Goal: Transaction & Acquisition: Download file/media

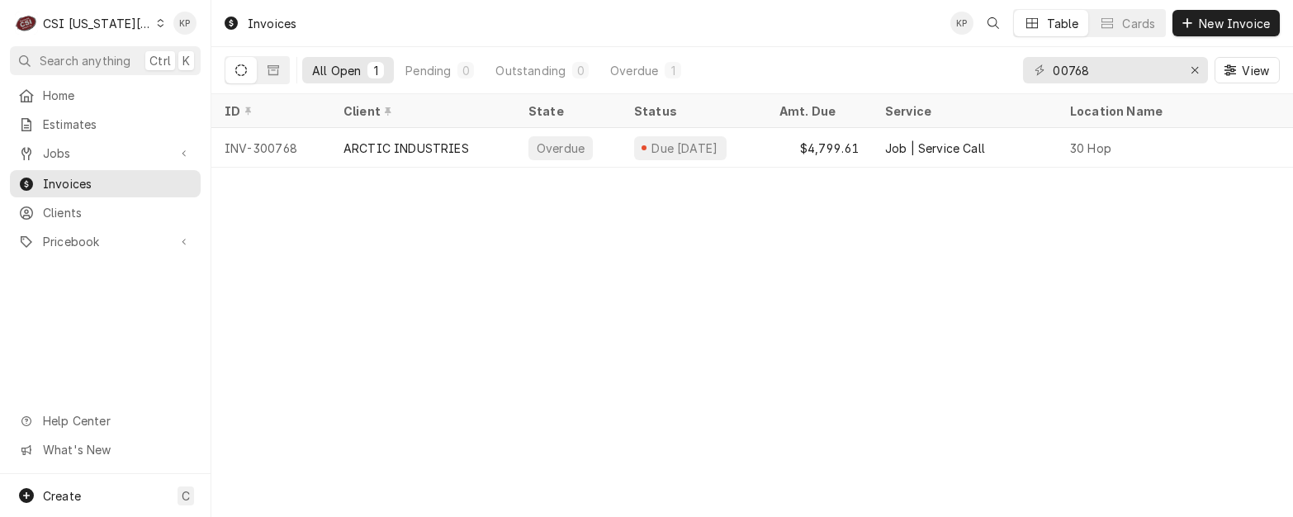
click at [144, 29] on div "C CSI Kansas City" at bounding box center [89, 23] width 159 height 33
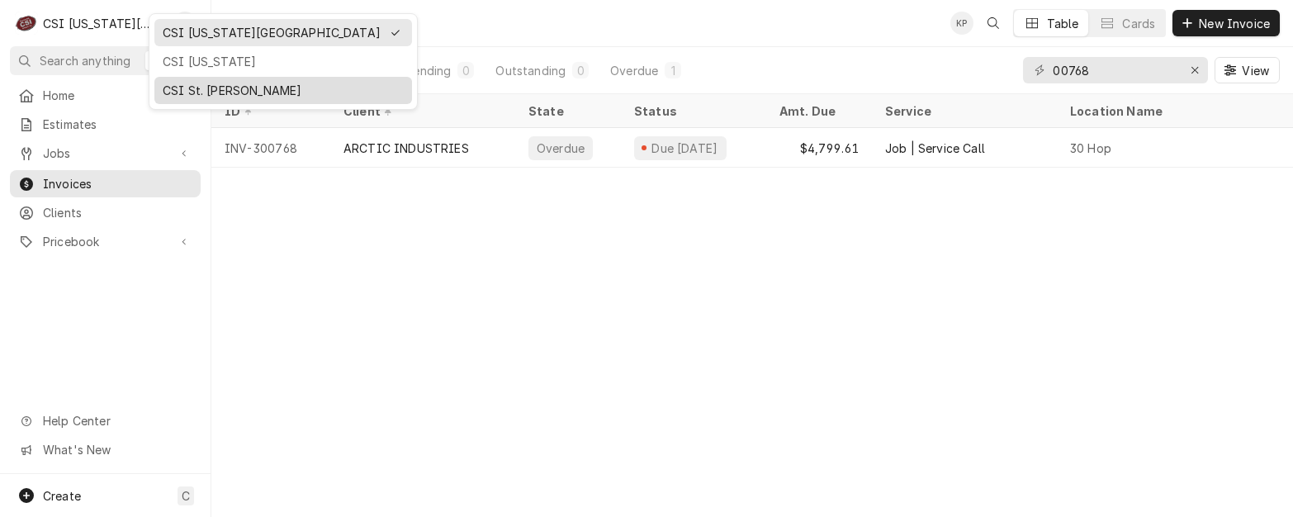
click at [206, 90] on div "CSI St. Louis" at bounding box center [283, 90] width 241 height 17
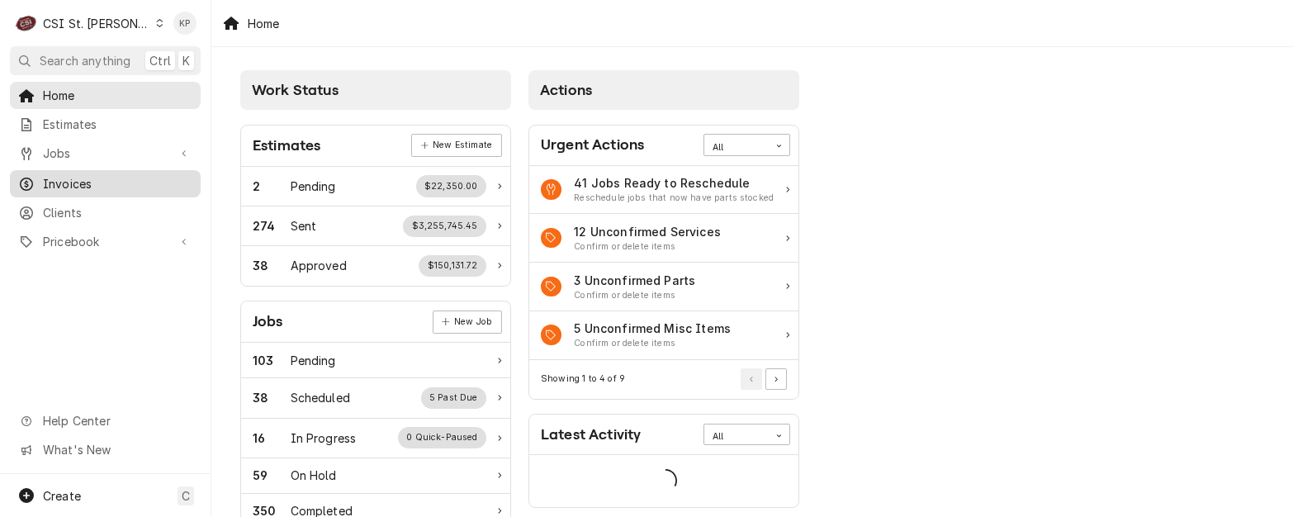
click at [84, 178] on span "Invoices" at bounding box center [117, 183] width 149 height 17
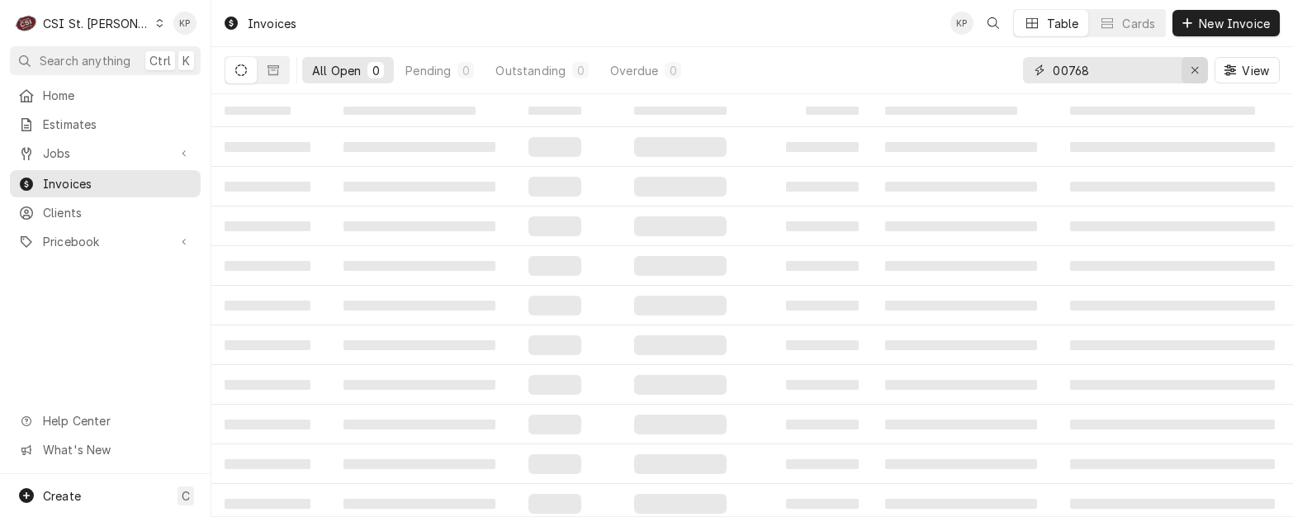
click at [1194, 66] on icon "Erase input" at bounding box center [1194, 70] width 9 height 12
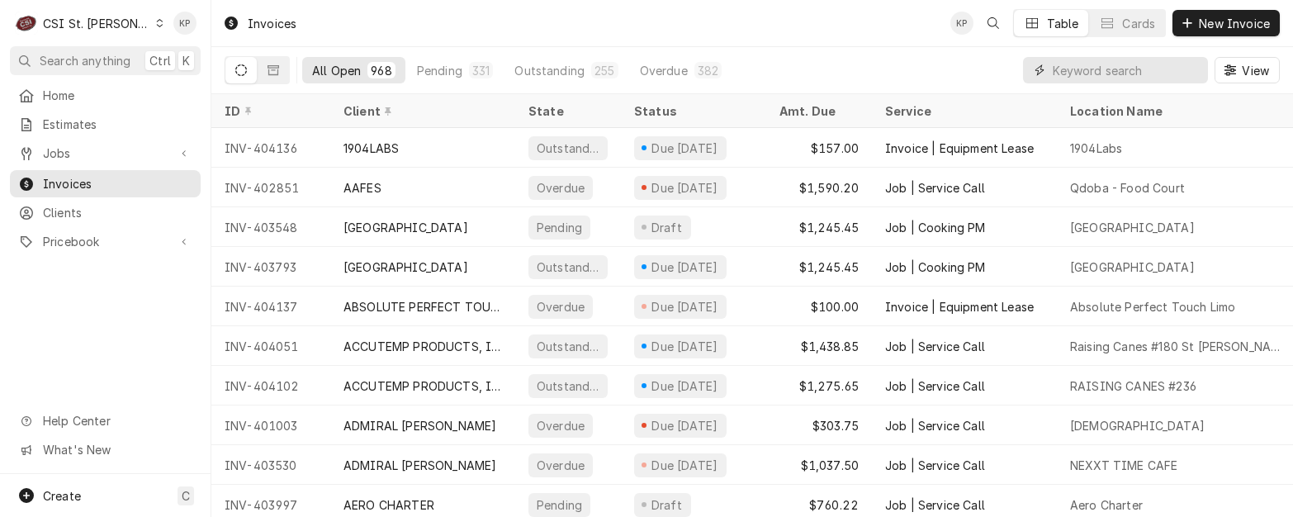
click at [1146, 70] on input "Dynamic Content Wrapper" at bounding box center [1126, 70] width 147 height 26
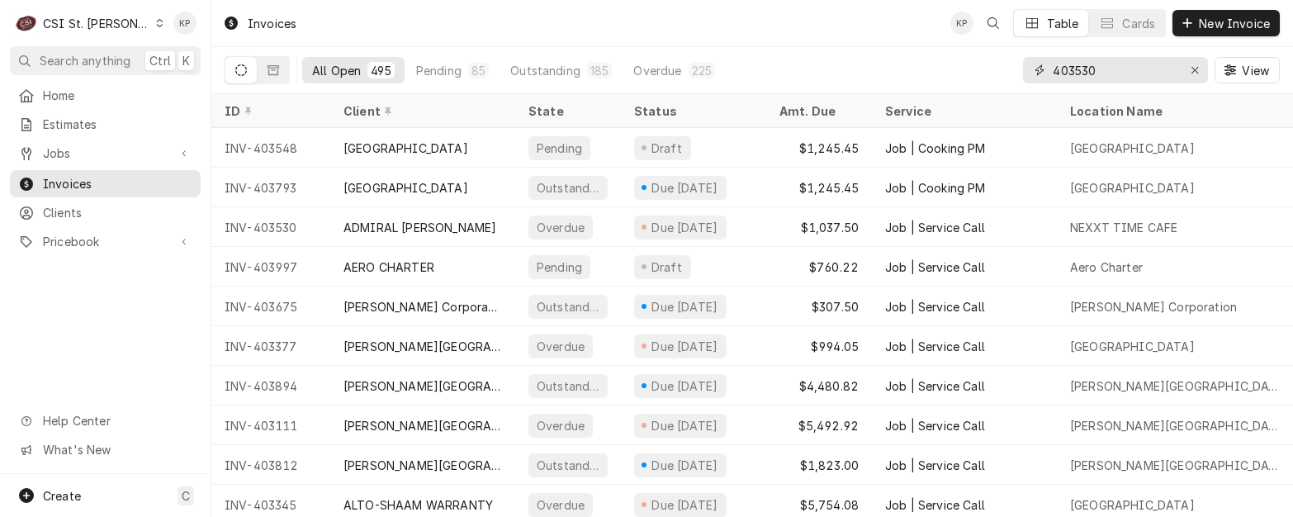
type input "403530"
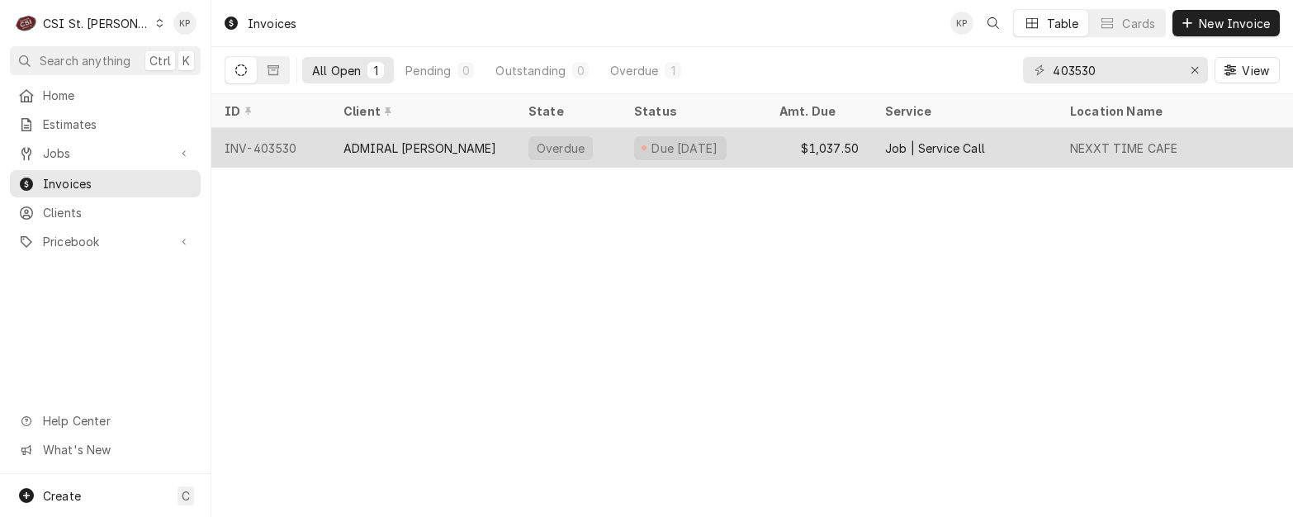
click at [385, 147] on div "ADMIRAL CRAFT" at bounding box center [419, 148] width 153 height 17
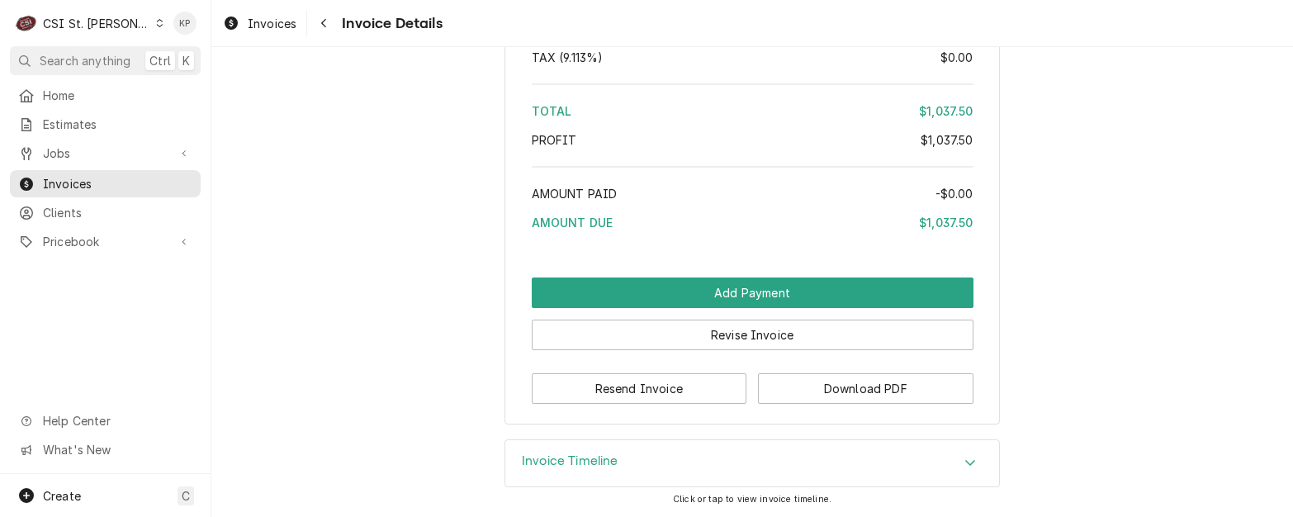
scroll to position [3151, 0]
click at [780, 389] on button "Download PDF" at bounding box center [865, 388] width 215 height 31
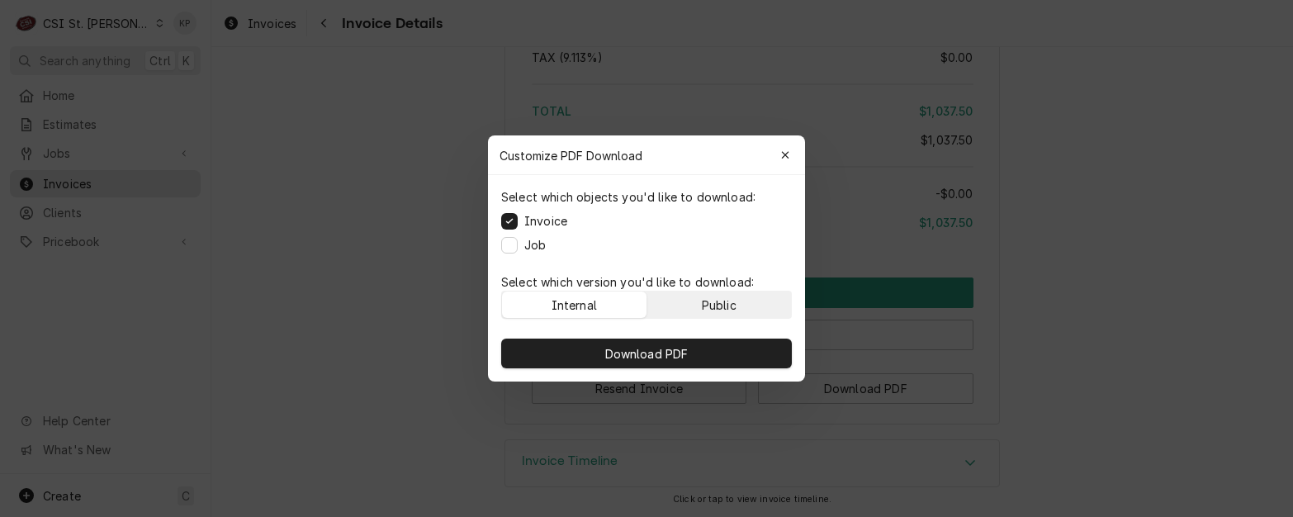
click at [737, 303] on button "Public" at bounding box center [719, 304] width 144 height 26
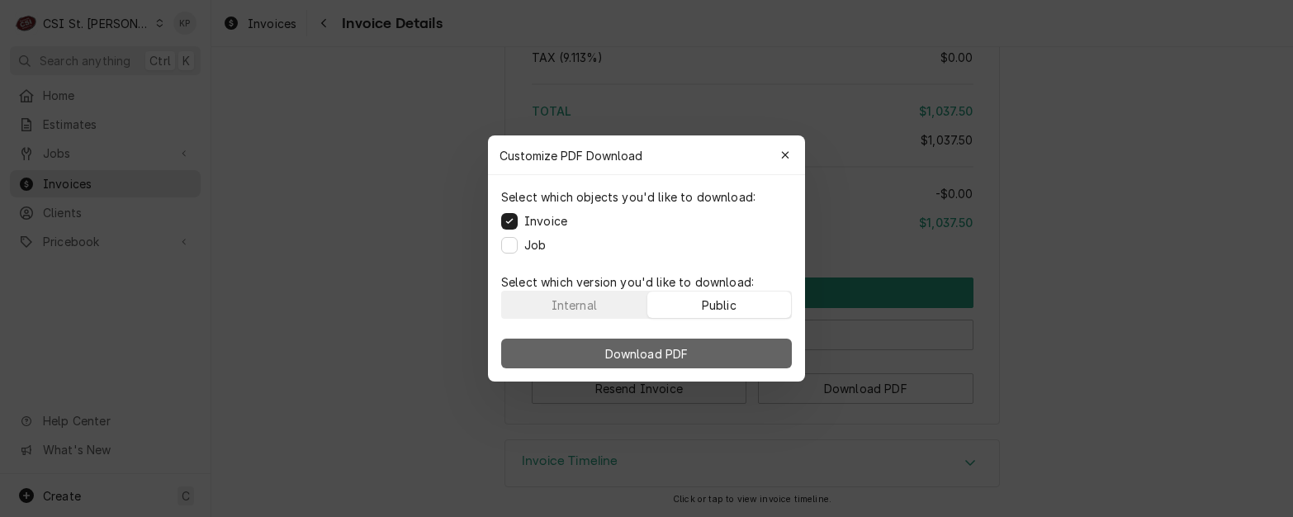
click at [735, 353] on button "Download PDF" at bounding box center [646, 353] width 291 height 30
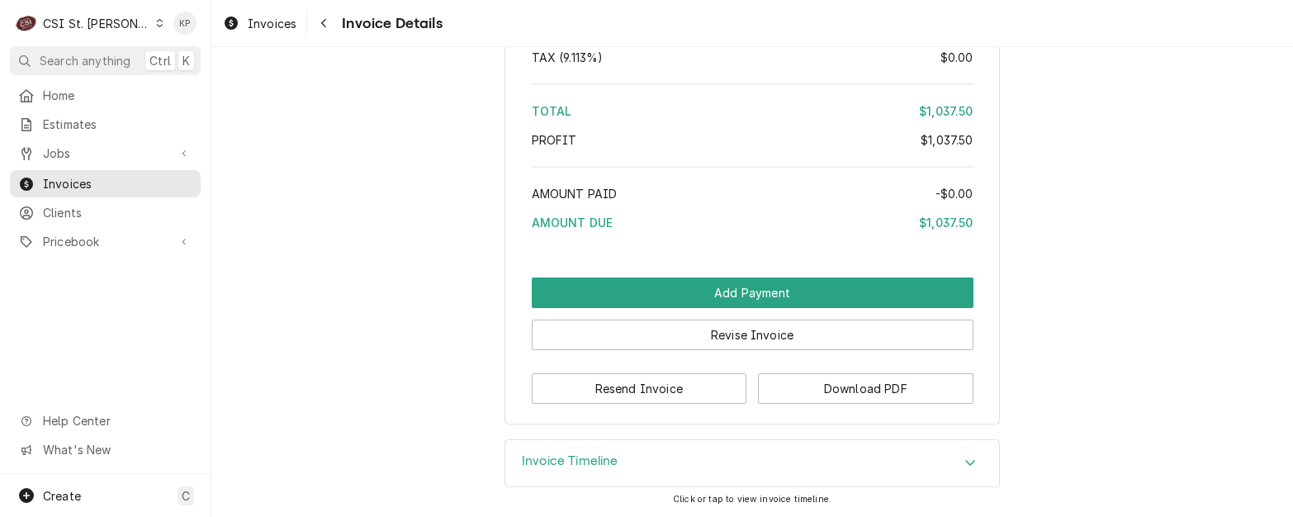
click at [156, 20] on icon "Dynamic Content Wrapper" at bounding box center [159, 23] width 7 height 8
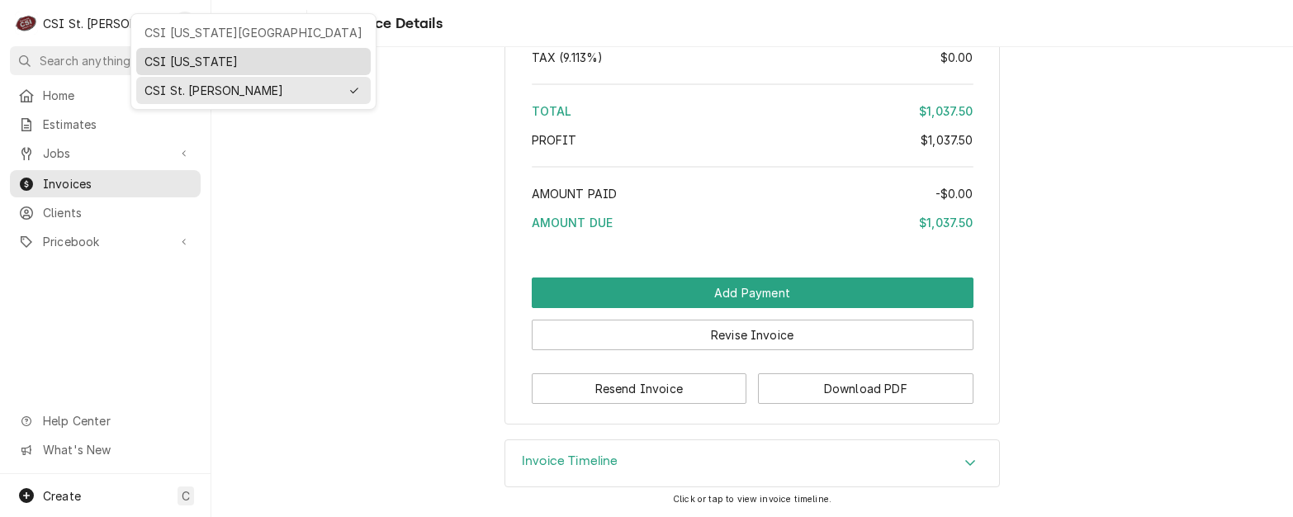
click at [168, 69] on div "CSI [US_STATE]" at bounding box center [254, 61] width 228 height 21
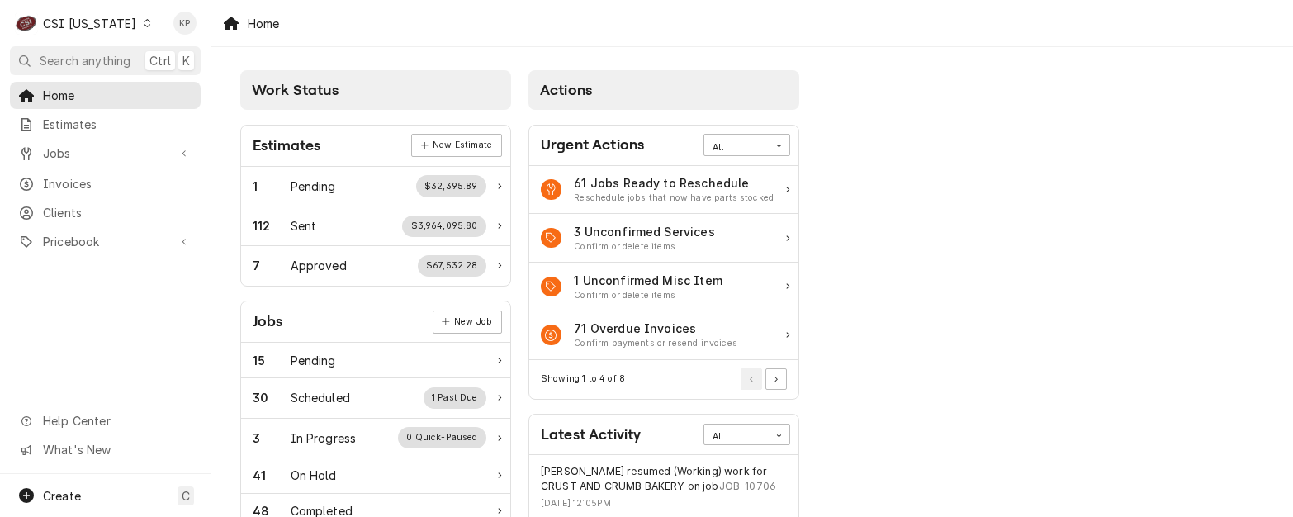
click at [78, 180] on span "Invoices" at bounding box center [117, 183] width 149 height 17
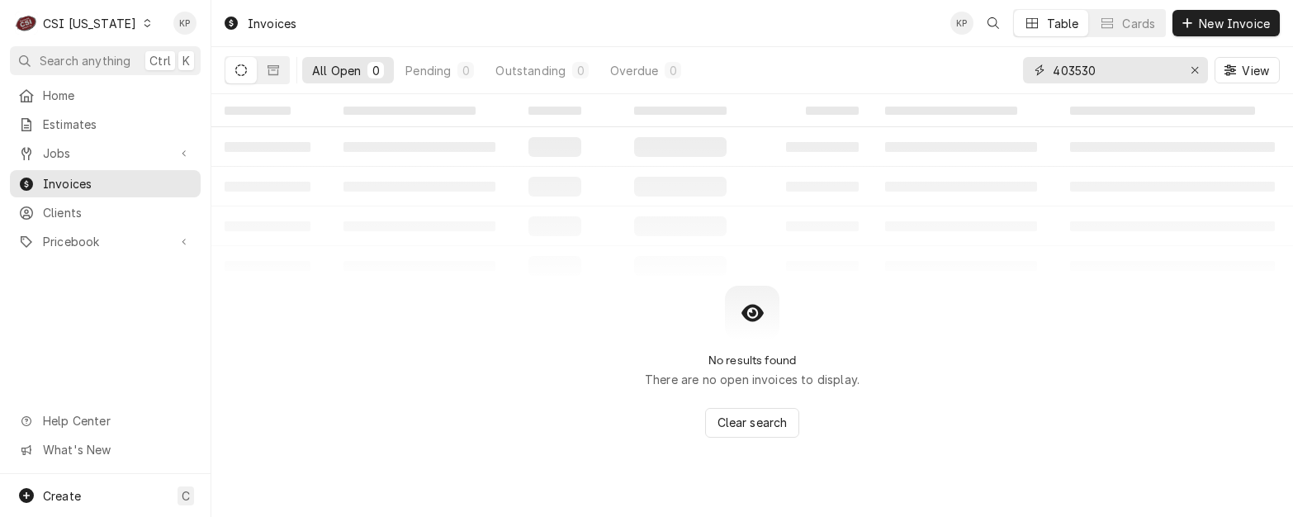
click at [1083, 69] on input "403530" at bounding box center [1115, 70] width 124 height 26
click at [1200, 72] on div "Erase input" at bounding box center [1194, 70] width 17 height 17
click at [1162, 73] on input "Dynamic Content Wrapper" at bounding box center [1130, 70] width 155 height 26
click at [1075, 73] on input "30271" at bounding box center [1115, 70] width 124 height 26
type input "302571"
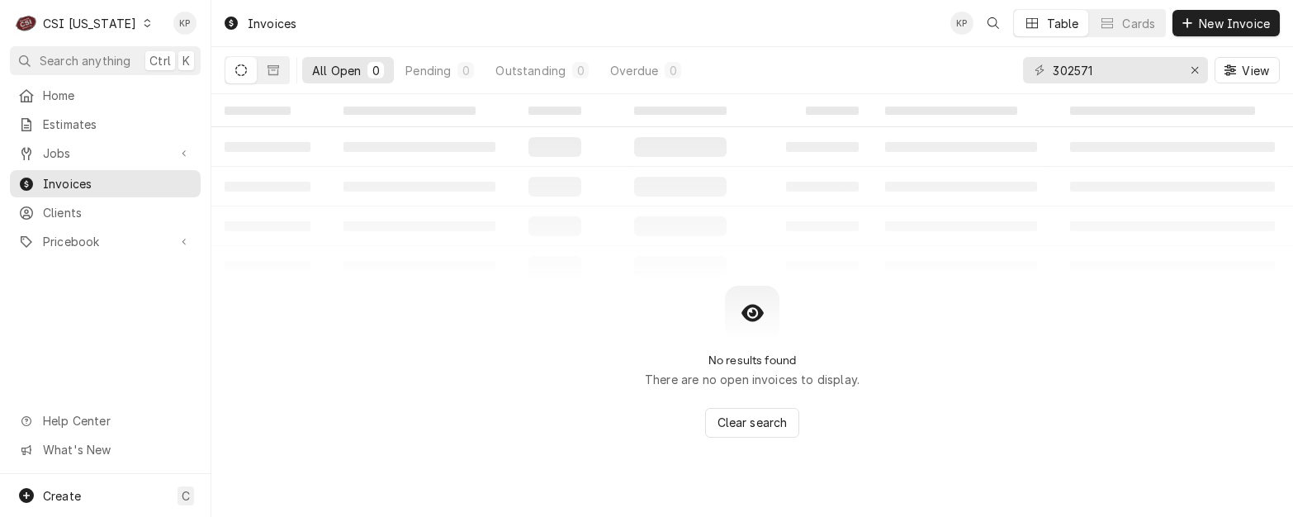
click at [144, 24] on icon "Dynamic Content Wrapper" at bounding box center [147, 23] width 7 height 8
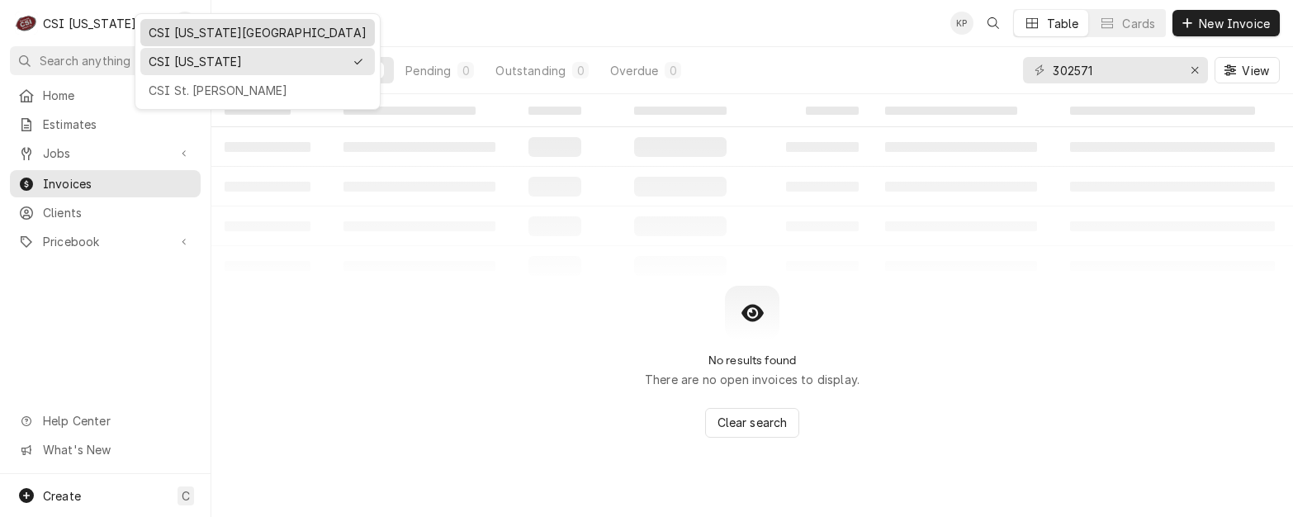
click at [166, 32] on div "CSI [US_STATE][GEOGRAPHIC_DATA]" at bounding box center [258, 32] width 218 height 17
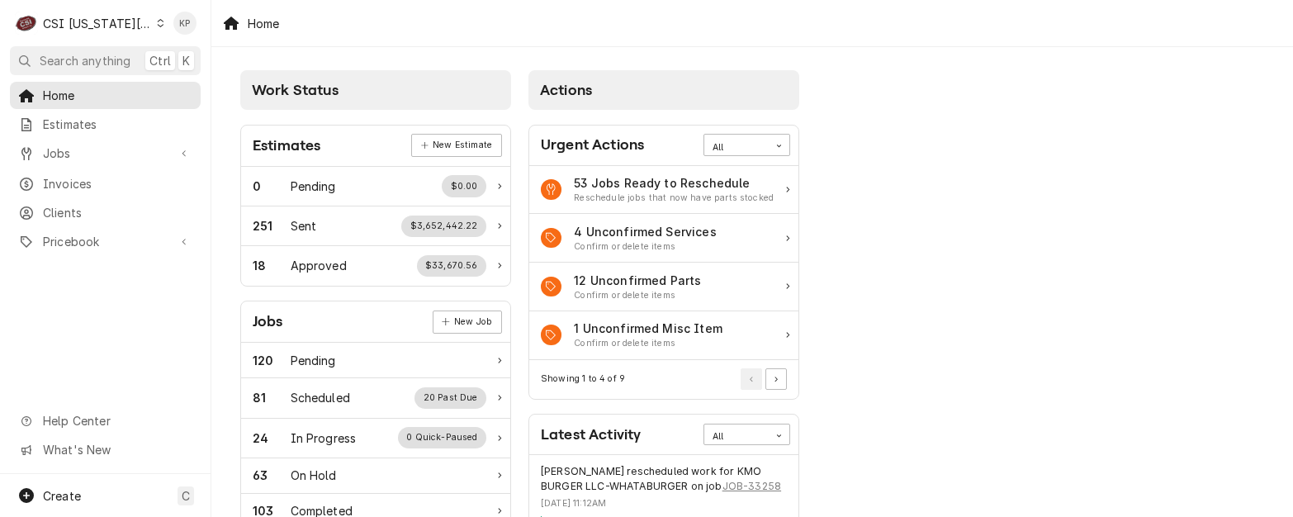
click at [75, 180] on span "Invoices" at bounding box center [117, 183] width 149 height 17
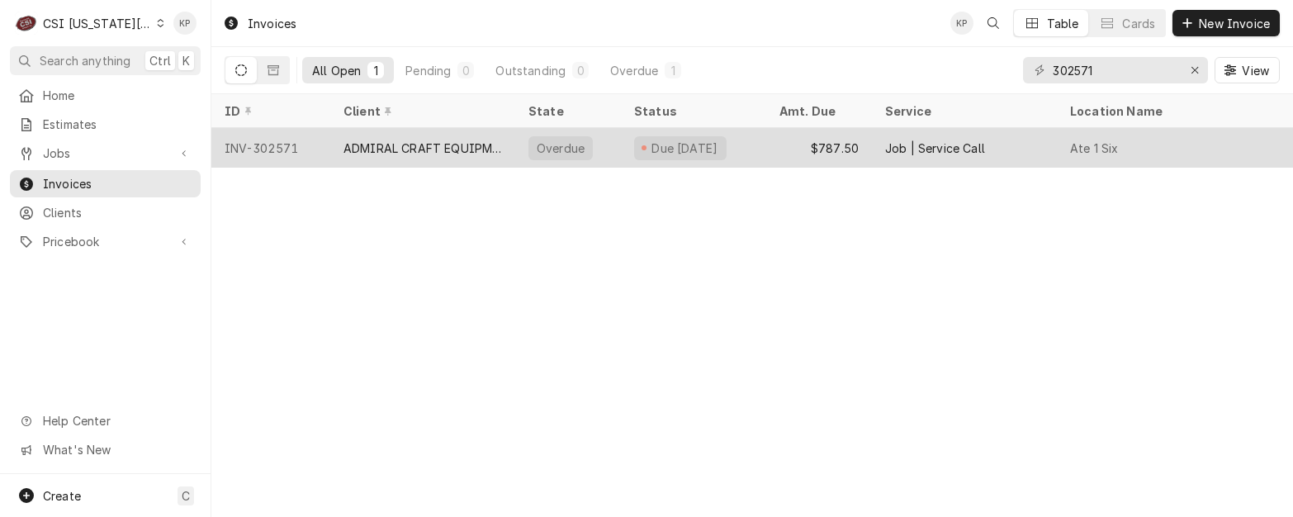
click at [286, 147] on div "INV-302571" at bounding box center [270, 148] width 119 height 40
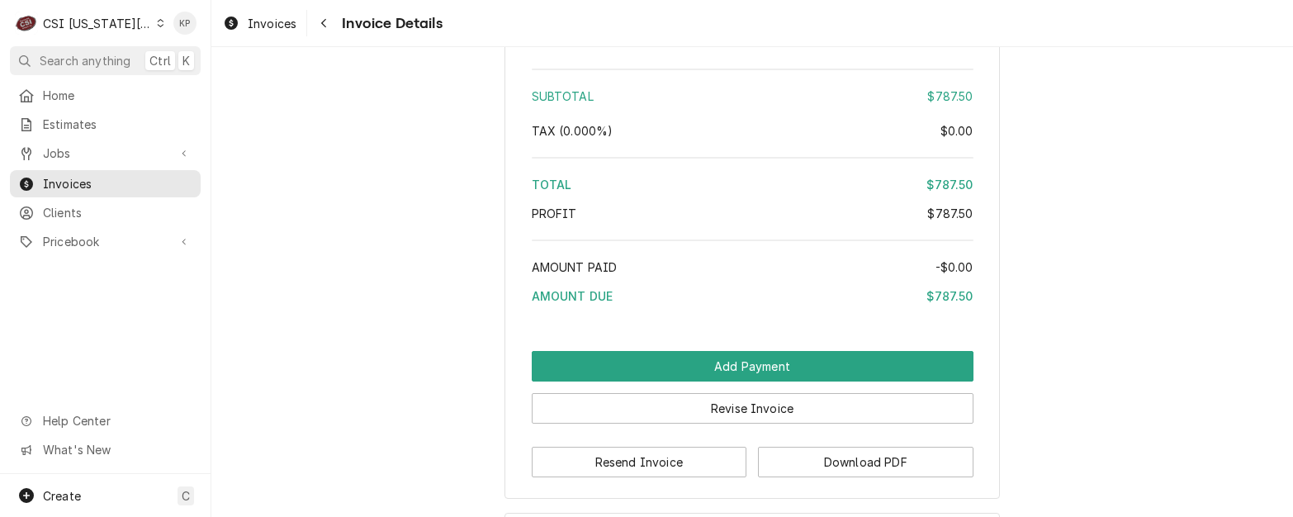
scroll to position [3265, 0]
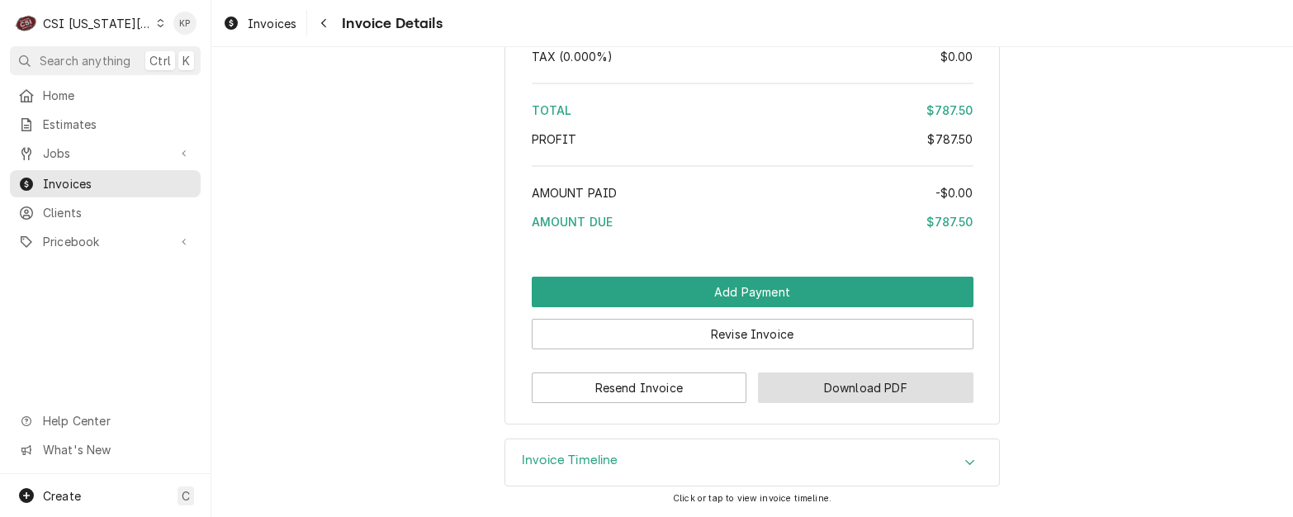
click at [786, 383] on button "Download PDF" at bounding box center [865, 387] width 215 height 31
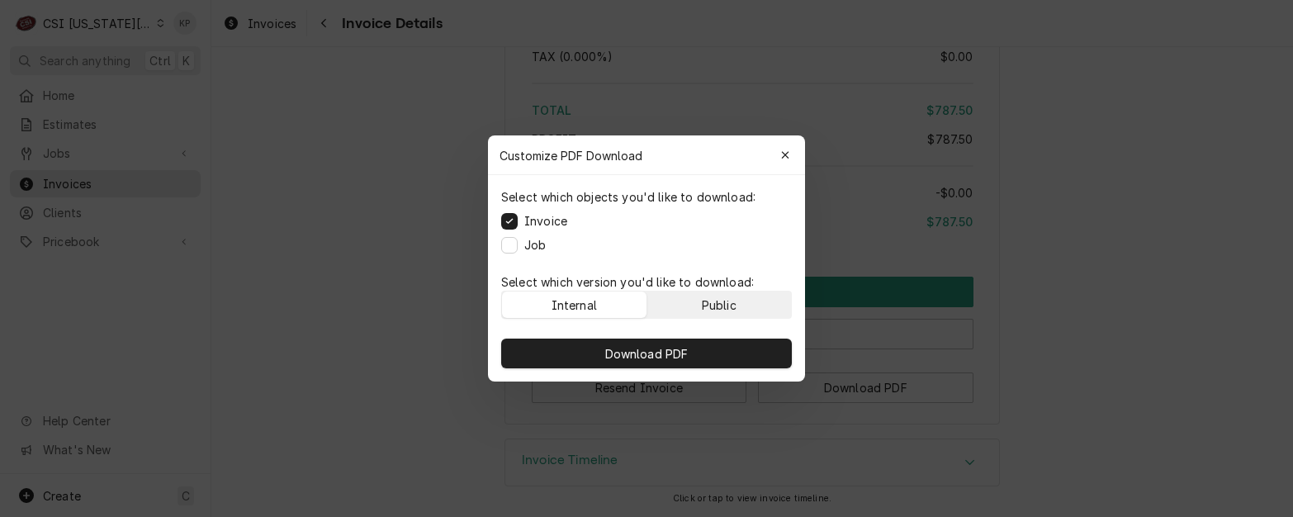
click at [764, 301] on button "Public" at bounding box center [719, 304] width 144 height 26
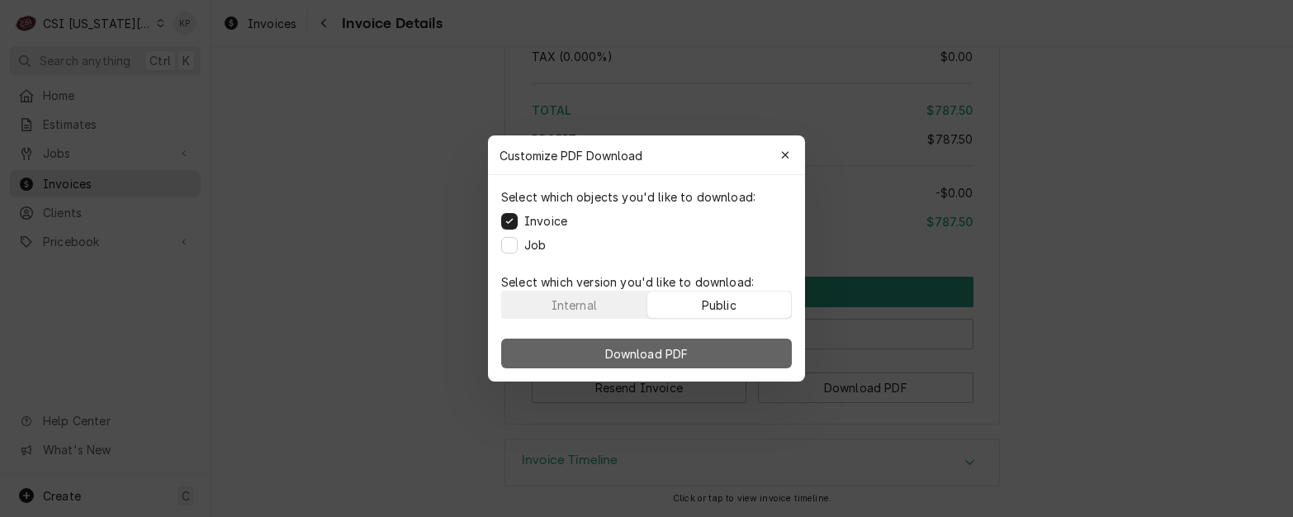
click at [766, 353] on button "Download PDF" at bounding box center [646, 353] width 291 height 30
